Goal: Information Seeking & Learning: Check status

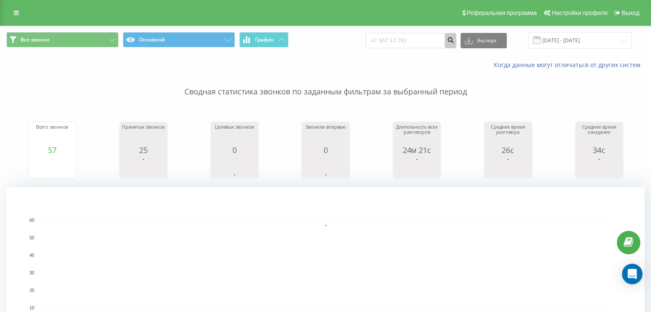
click at [452, 42] on form "47 967 12 792" at bounding box center [411, 40] width 91 height 15
type input "47 967 12 792"
click at [454, 41] on icon "submit" at bounding box center [450, 38] width 7 height 5
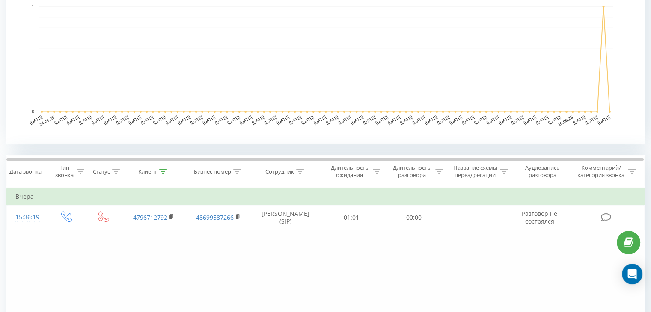
scroll to position [300, 0]
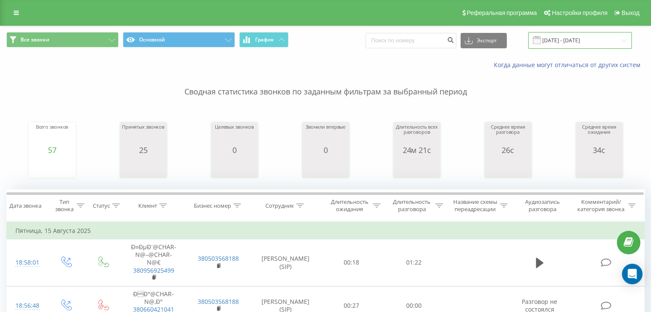
click at [589, 42] on input "15.08.2025 - 15.08.2025" at bounding box center [580, 40] width 104 height 17
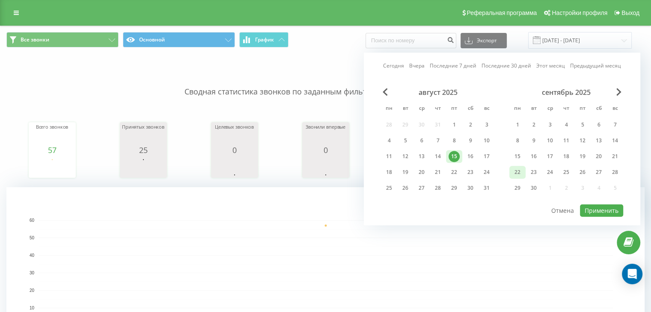
click at [523, 171] on div "22" at bounding box center [517, 172] width 16 height 13
click at [594, 207] on button "Применить" at bounding box center [601, 211] width 43 height 12
type input "22.09.2025 - 22.09.2025"
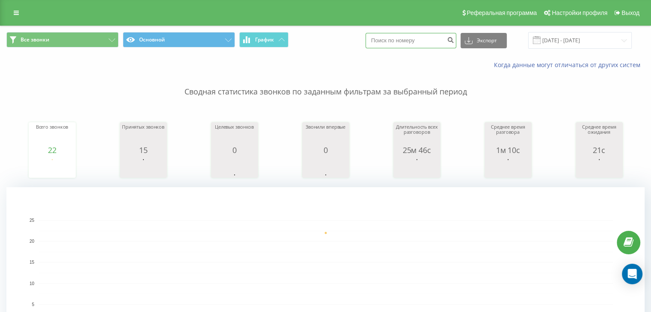
click at [440, 45] on input at bounding box center [411, 40] width 91 height 15
paste input "48 729 220 004"
type input "48 729 220 004"
click at [454, 36] on icon "submit" at bounding box center [450, 38] width 7 height 5
click at [438, 45] on input "48729220004" at bounding box center [411, 40] width 91 height 15
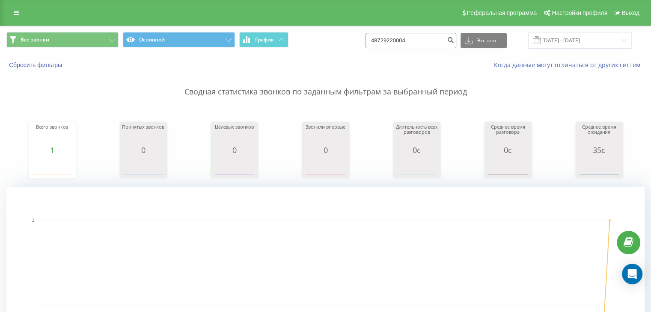
click at [438, 45] on input "48729220004" at bounding box center [411, 40] width 91 height 15
paste input "0962277170"
type input "0962277170"
click at [454, 38] on icon "submit" at bounding box center [450, 38] width 7 height 5
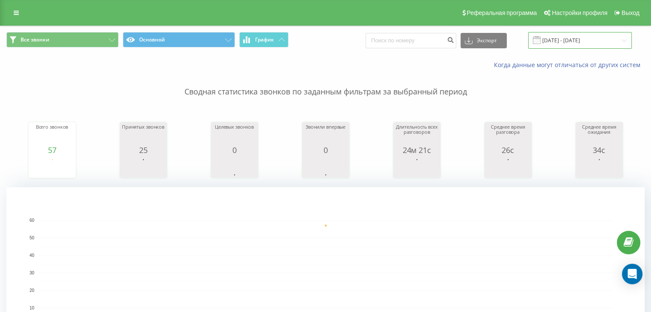
click at [577, 38] on input "[DATE] - [DATE]" at bounding box center [580, 40] width 104 height 17
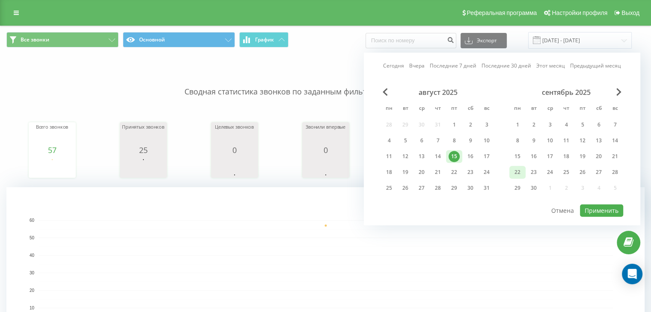
click at [519, 172] on div "22" at bounding box center [517, 172] width 11 height 11
click at [603, 207] on button "Применить" at bounding box center [601, 211] width 43 height 12
type input "[DATE] - [DATE]"
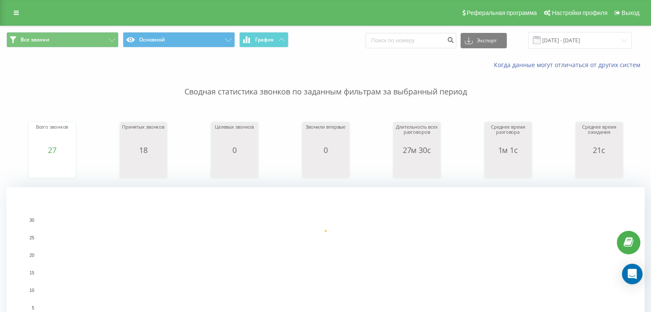
drag, startPoint x: 416, startPoint y: 32, endPoint x: 418, endPoint y: 40, distance: 7.9
click at [416, 32] on div "Экспорт .csv .xls .xlsx 22.09.2025 - 22.09.2025" at bounding box center [499, 40] width 266 height 17
click at [420, 42] on input at bounding box center [411, 40] width 91 height 15
paste input "380673610652"
type input "380673610652"
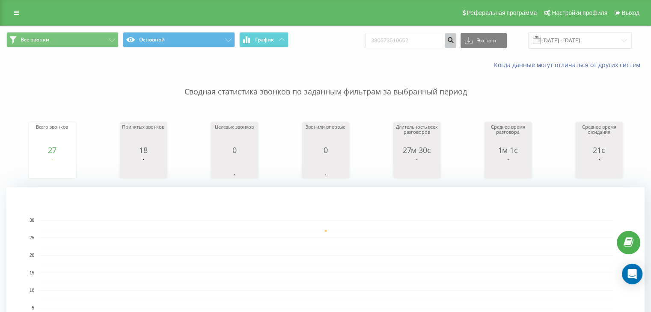
click at [454, 36] on button "submit" at bounding box center [451, 40] width 12 height 15
click at [576, 39] on input "[DATE] - [DATE]" at bounding box center [580, 40] width 104 height 17
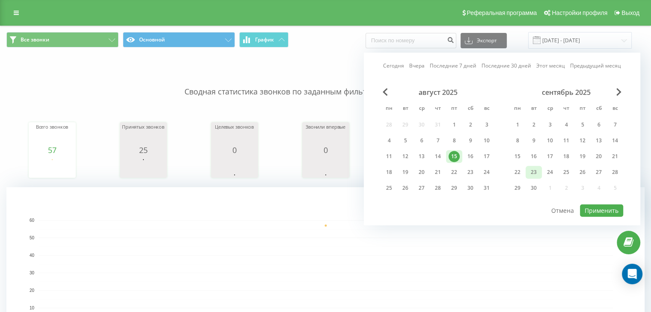
click at [522, 169] on div "22" at bounding box center [517, 172] width 16 height 13
click at [604, 206] on button "Применить" at bounding box center [601, 211] width 43 height 12
type input "[DATE] - [DATE]"
